Goal: Task Accomplishment & Management: Manage account settings

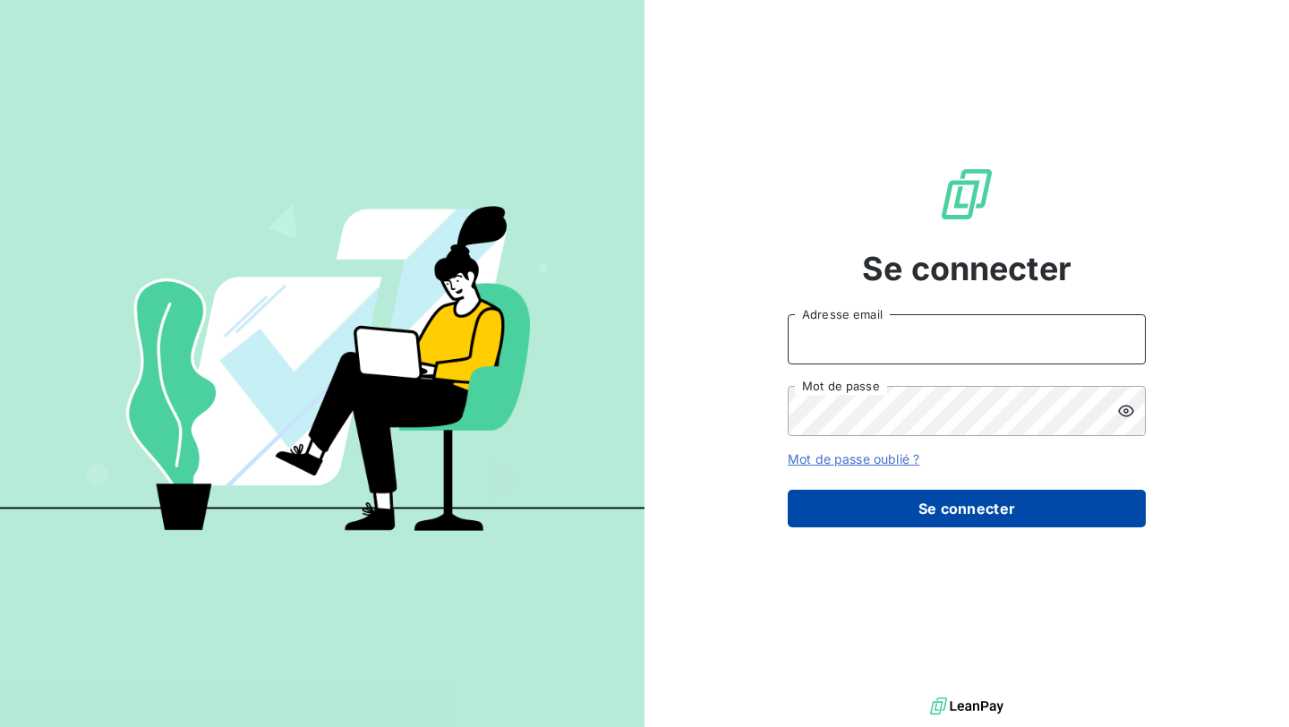
type input "[EMAIL_ADDRESS][PERSON_NAME][DOMAIN_NAME]"
click at [862, 508] on button "Se connecter" at bounding box center [967, 509] width 358 height 38
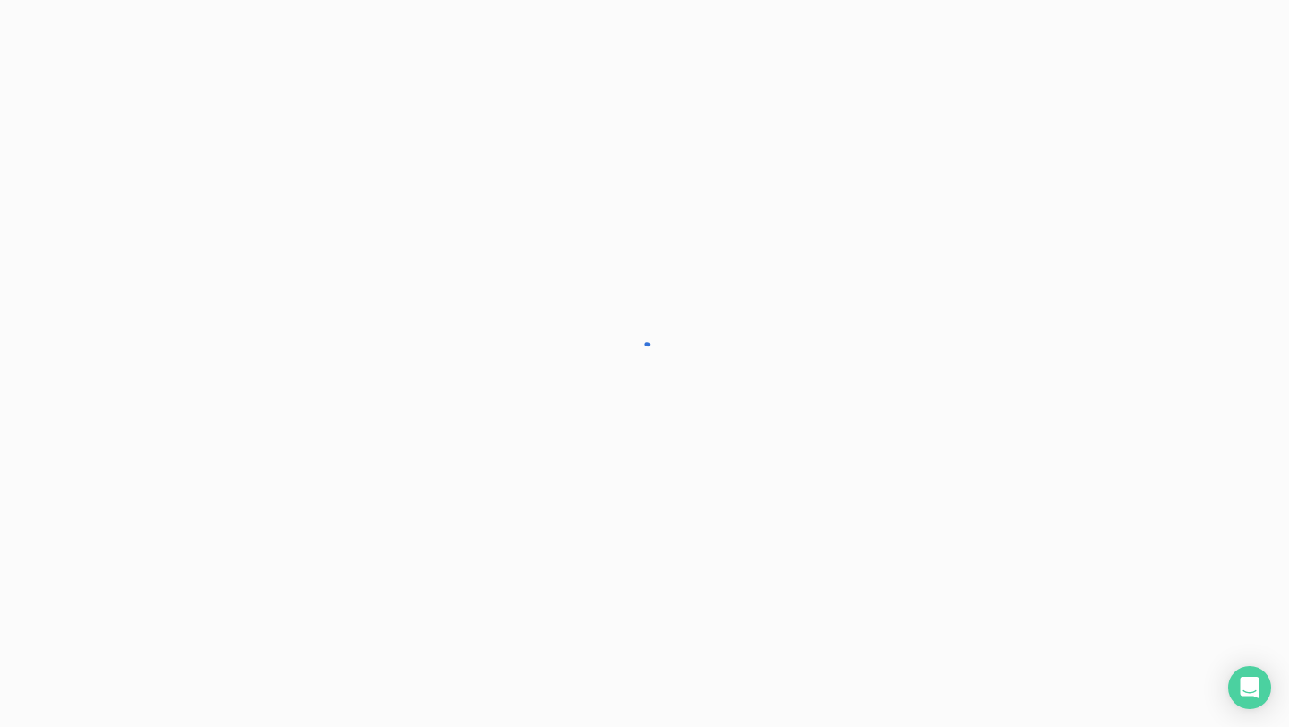
click at [1112, 414] on div at bounding box center [644, 363] width 1289 height 727
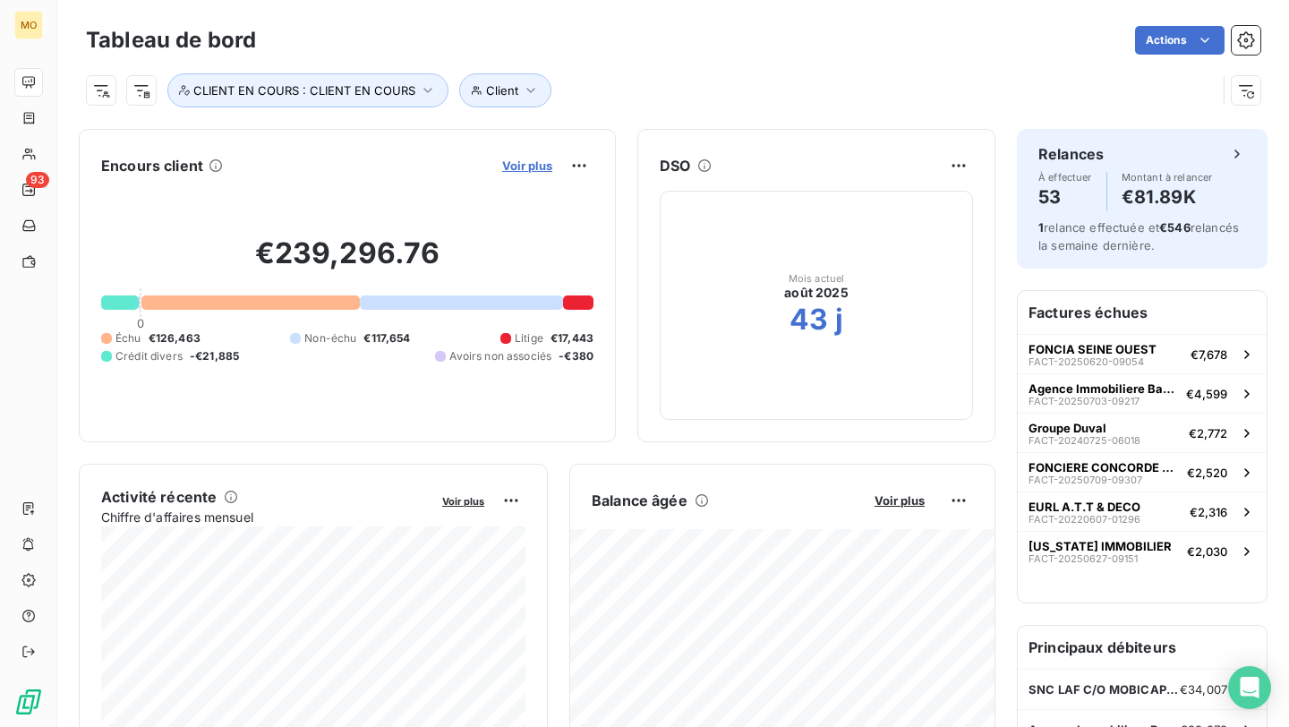
click at [543, 166] on span "Voir plus" at bounding box center [527, 165] width 50 height 14
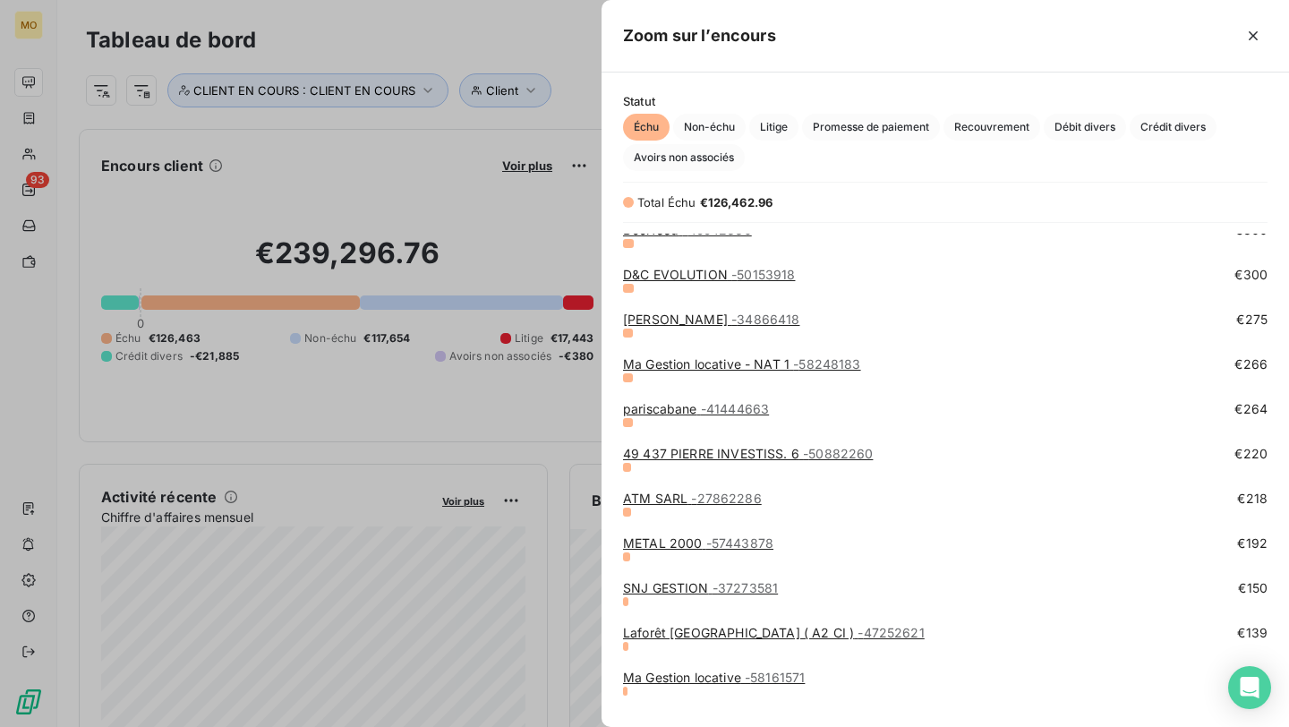
scroll to position [2411, 0]
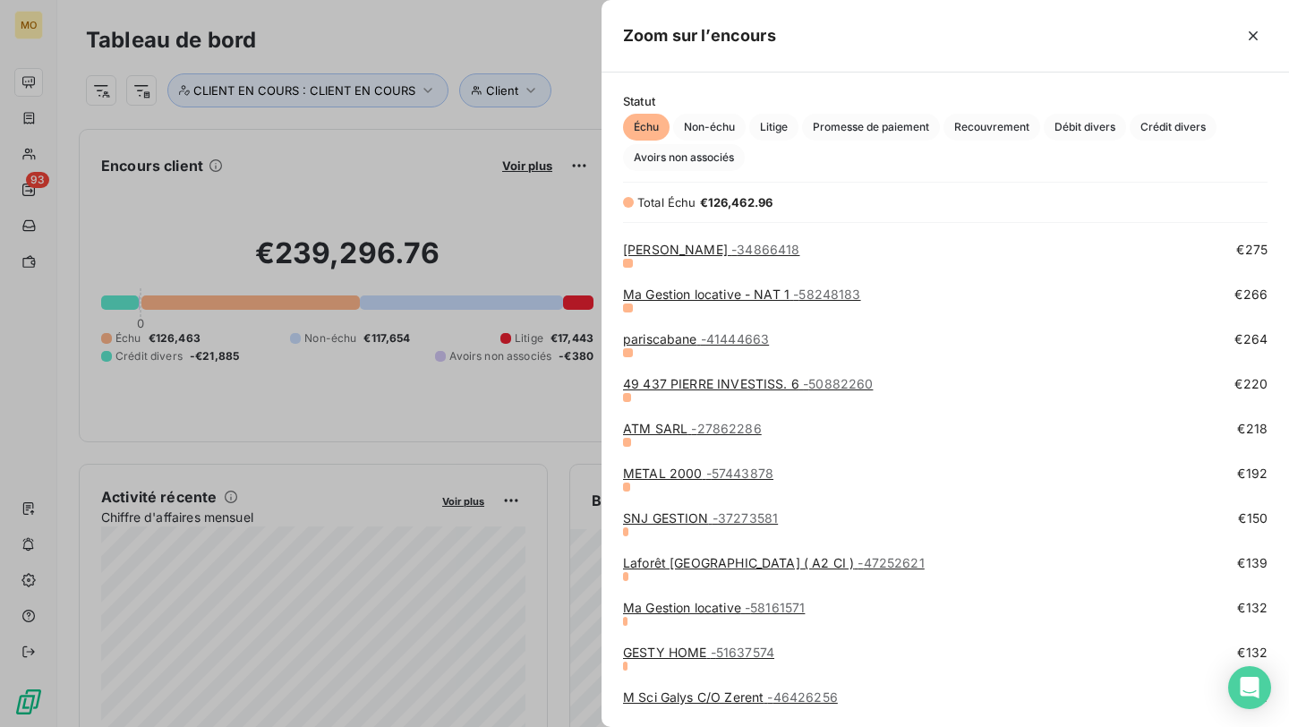
click at [562, 253] on div at bounding box center [644, 363] width 1289 height 727
